Goal: Task Accomplishment & Management: Complete application form

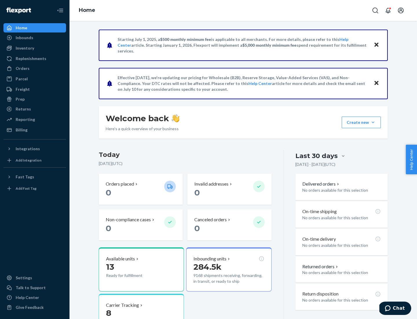
click at [373, 122] on button "Create new Create new inbound Create new order Create new product" at bounding box center [361, 123] width 39 height 12
click at [35, 38] on div "Inbounds" at bounding box center [34, 38] width 61 height 8
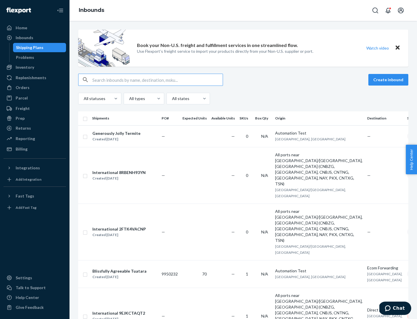
click at [390, 80] on button "Create inbound" at bounding box center [389, 80] width 40 height 12
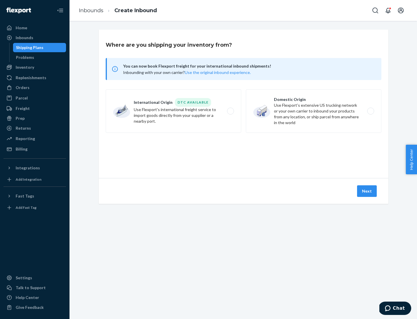
click at [314, 111] on label "Domestic Origin Use Flexport’s extensive US trucking network or your own carrie…" at bounding box center [314, 110] width 136 height 43
click at [371, 111] on input "Domestic Origin Use Flexport’s extensive US trucking network or your own carrie…" at bounding box center [373, 111] width 4 height 4
radio input "true"
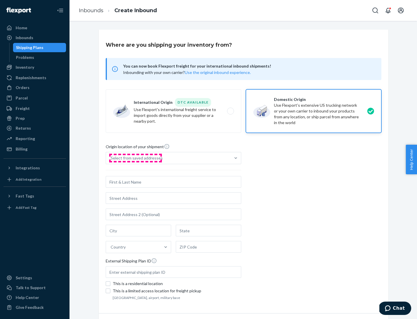
click at [135, 158] on div "Select from saved addresses" at bounding box center [137, 158] width 52 height 6
click at [111, 158] on input "Select from saved addresses" at bounding box center [111, 158] width 1 height 6
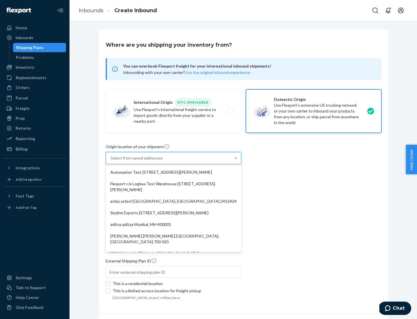
scroll to position [2, 0]
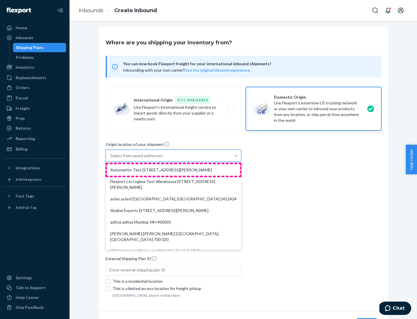
click at [174, 170] on div "Automation Test [STREET_ADDRESS][PERSON_NAME]" at bounding box center [173, 170] width 133 height 12
click at [111, 159] on input "option Automation Test [STREET_ADDRESS][PERSON_NAME]. 9 results available. Use …" at bounding box center [111, 156] width 1 height 6
type input "Automation Test"
type input "9th Floor"
type input "[GEOGRAPHIC_DATA]"
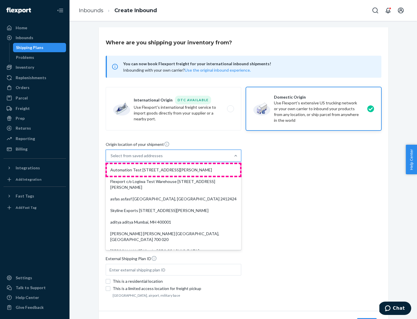
type input "CA"
type input "94104"
type input "[STREET_ADDRESS][PERSON_NAME]"
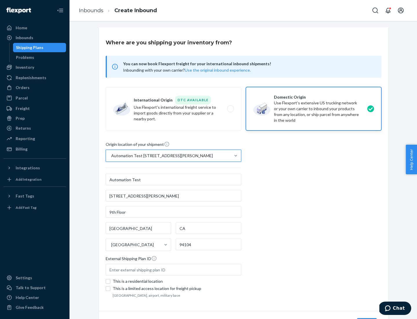
scroll to position [34, 0]
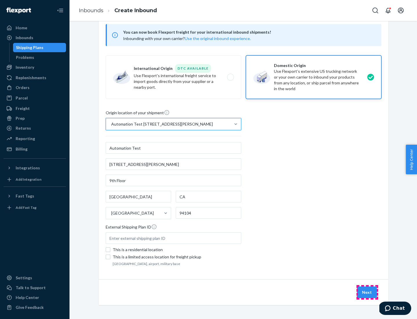
click at [368, 292] on button "Next" at bounding box center [367, 292] width 20 height 12
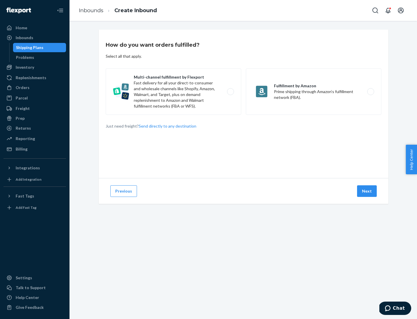
click at [174, 92] on label "Multi-channel fulfillment by Flexport Fast delivery for all your direct-to-cons…" at bounding box center [174, 91] width 136 height 46
click at [230, 92] on input "Multi-channel fulfillment by Flexport Fast delivery for all your direct-to-cons…" at bounding box center [232, 92] width 4 height 4
radio input "true"
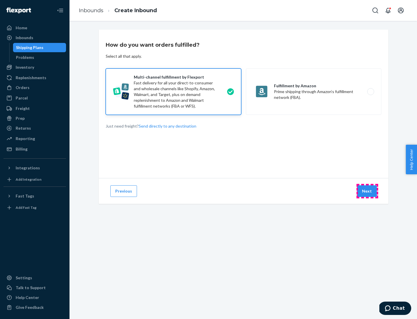
click at [368, 191] on button "Next" at bounding box center [367, 191] width 20 height 12
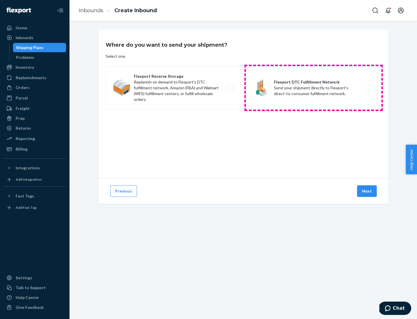
click at [314, 88] on label "Flexport DTC Fulfillment Network Send your shipment directly to Flexport's dire…" at bounding box center [314, 87] width 136 height 43
click at [371, 88] on input "Flexport DTC Fulfillment Network Send your shipment directly to Flexport's dire…" at bounding box center [373, 88] width 4 height 4
radio input "true"
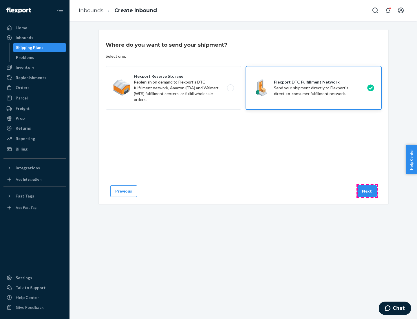
click at [368, 191] on button "Next" at bounding box center [367, 191] width 20 height 12
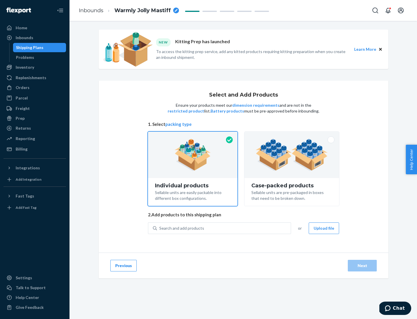
click at [292, 155] on img at bounding box center [292, 155] width 72 height 32
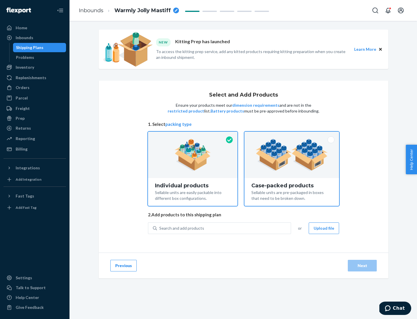
click at [292, 135] on input "Case-packed products Sellable units are pre-packaged in boxes that need to be b…" at bounding box center [292, 134] width 4 height 4
radio input "true"
radio input "false"
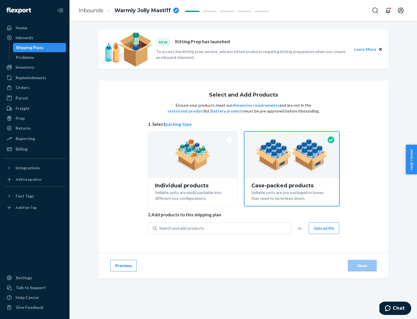
click at [224, 228] on div "Search and add products" at bounding box center [224, 228] width 134 height 10
click at [160, 228] on input "Search and add products" at bounding box center [159, 228] width 1 height 6
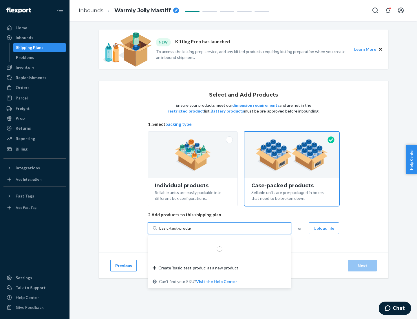
type input "basic-test-product-1"
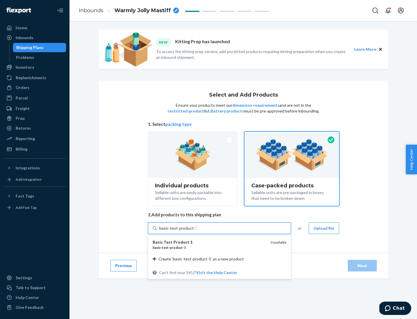
click at [210, 247] on div "basic - test - product - 1" at bounding box center [209, 247] width 113 height 5
click at [197, 231] on input "basic-test-product-1" at bounding box center [177, 228] width 37 height 6
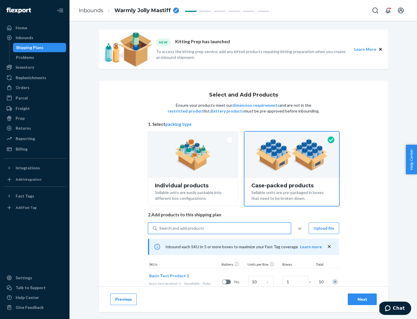
scroll to position [21, 0]
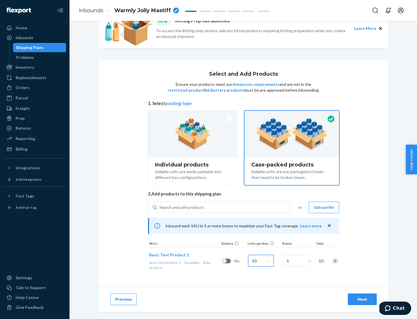
type input "10"
type input "7"
click at [363, 299] on div "Next" at bounding box center [362, 299] width 19 height 6
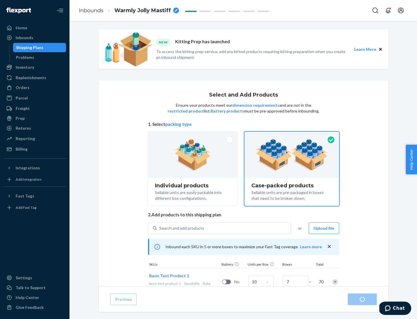
radio input "true"
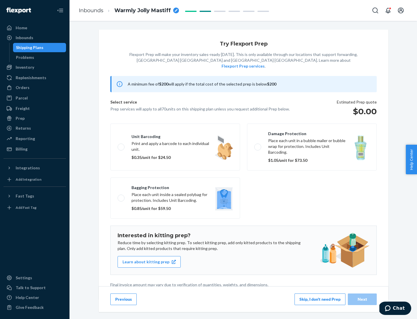
scroll to position [1, 0]
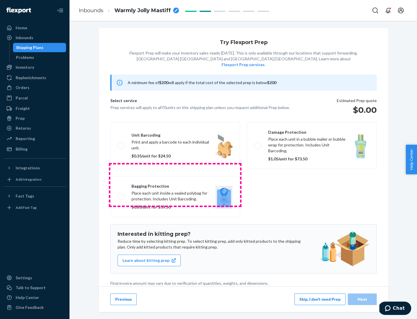
click at [175, 185] on label "Bagging protection Place each unit inside a sealed polybag for protection. Incl…" at bounding box center [175, 196] width 130 height 41
click at [121, 195] on input "Bagging protection Place each unit inside a sealed polybag for protection. Incl…" at bounding box center [120, 197] width 4 height 4
checkbox input "true"
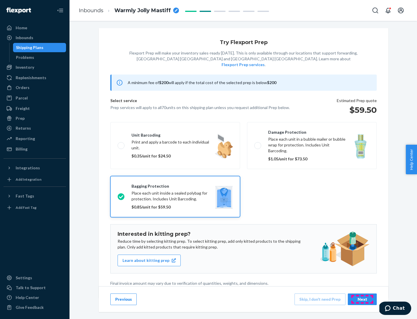
click at [363, 299] on div "Next" at bounding box center [362, 299] width 19 height 6
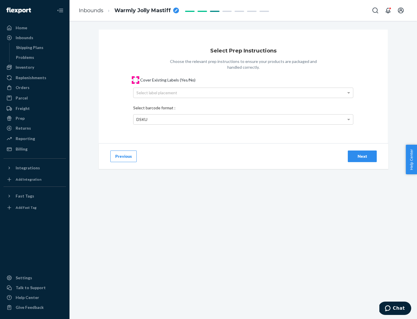
click at [136, 80] on input "Cover Existing Labels (Yes/No)" at bounding box center [135, 80] width 5 height 5
checkbox input "true"
click at [243, 92] on div "Select label placement" at bounding box center [244, 93] width 220 height 10
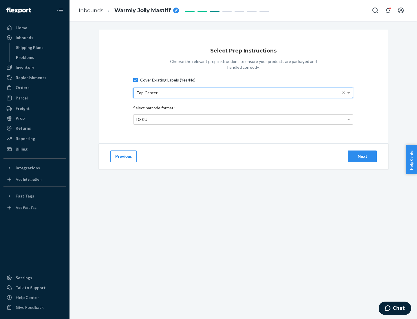
click at [243, 119] on div "DSKU" at bounding box center [244, 119] width 220 height 10
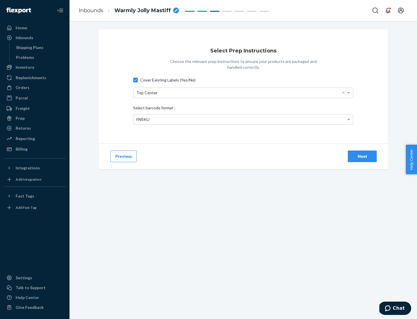
click at [363, 156] on div "Next" at bounding box center [362, 156] width 19 height 6
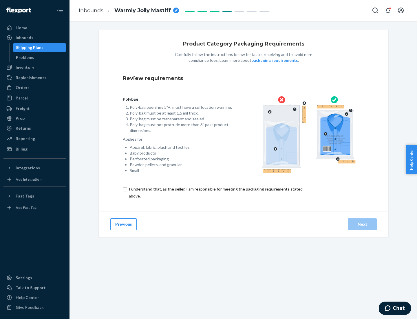
click at [215, 192] on input "checkbox" at bounding box center [219, 193] width 193 height 14
checkbox input "true"
click at [363, 224] on div "Next" at bounding box center [362, 224] width 19 height 6
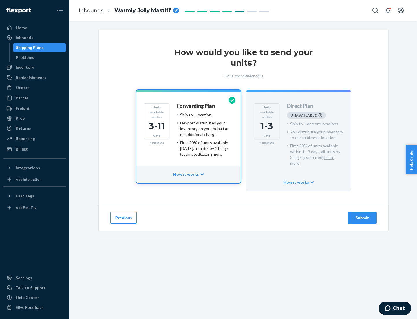
click at [197, 106] on h4 "Forwarding Plan" at bounding box center [196, 106] width 38 height 6
click at [363, 215] on div "Submit" at bounding box center [362, 218] width 19 height 6
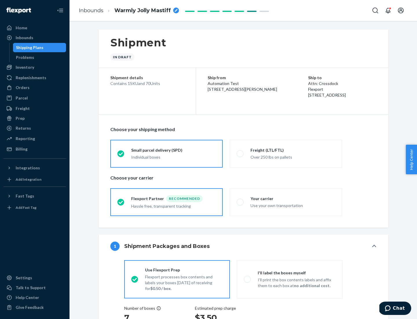
radio input "true"
radio input "false"
radio input "true"
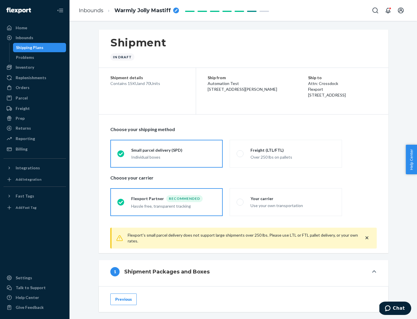
click at [174, 156] on div "Individual boxes" at bounding box center [173, 157] width 85 height 6
click at [121, 155] on input "Small parcel delivery (SPD) Individual boxes" at bounding box center [119, 154] width 4 height 4
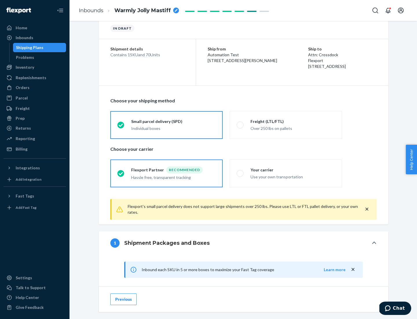
click at [293, 170] on div "Your carrier" at bounding box center [293, 170] width 85 height 6
click at [241, 171] on input "Your carrier Use your own transportation" at bounding box center [239, 173] width 4 height 4
radio input "true"
radio input "false"
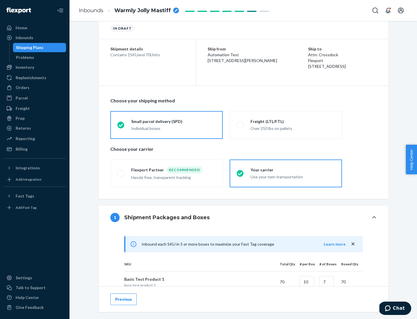
scroll to position [141, 0]
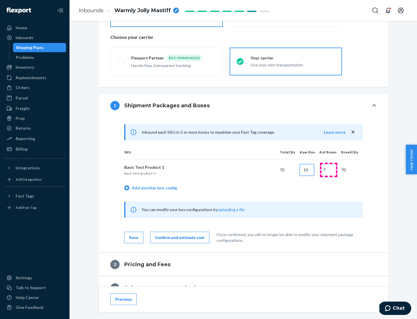
type input "10"
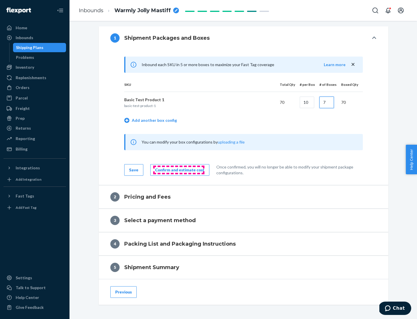
type input "7"
click at [179, 170] on div "Confirm and estimate cost" at bounding box center [179, 170] width 49 height 6
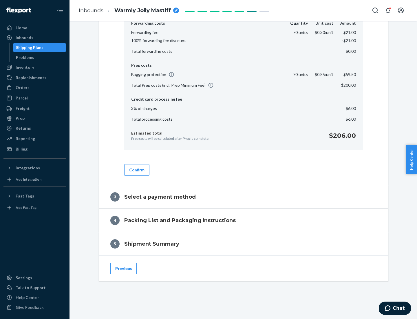
click at [137, 170] on button "Confirm" at bounding box center [136, 170] width 25 height 12
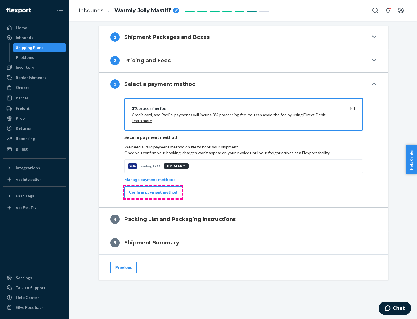
click at [153, 192] on div "Confirm payment method" at bounding box center [153, 192] width 48 height 6
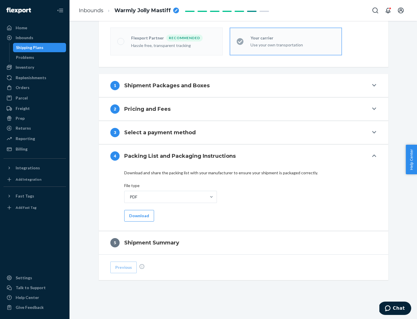
scroll to position [161, 0]
click at [139, 215] on button "Download" at bounding box center [139, 216] width 30 height 12
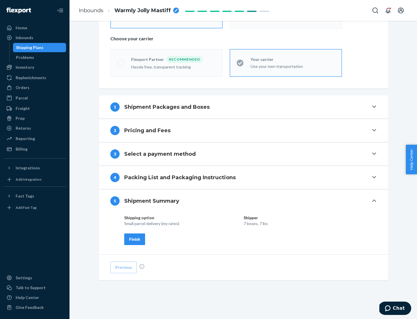
scroll to position [139, 0]
